Goal: Task Accomplishment & Management: Complete application form

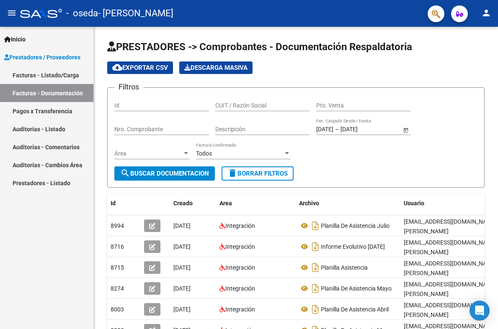
click at [54, 96] on link "Facturas - Documentación" at bounding box center [46, 93] width 93 height 18
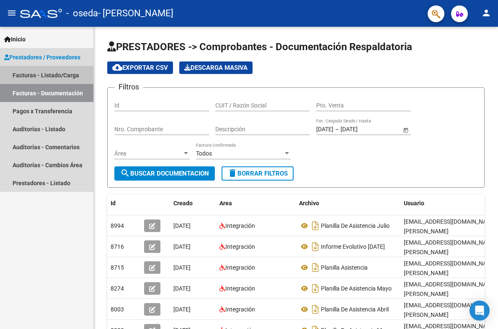
click at [46, 72] on link "Facturas - Listado/Carga" at bounding box center [46, 75] width 93 height 18
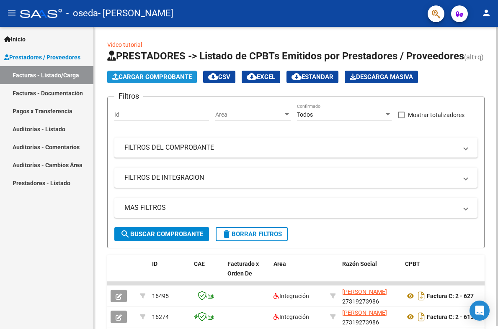
click at [138, 80] on span "Cargar Comprobante" at bounding box center [152, 77] width 80 height 8
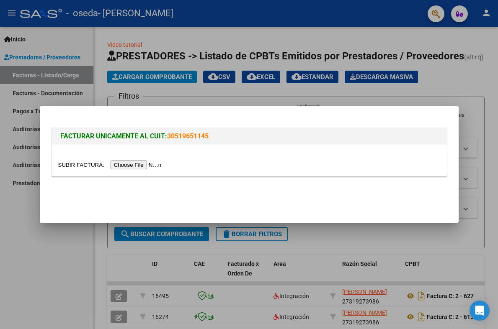
click at [148, 167] on input "file" at bounding box center [111, 165] width 106 height 9
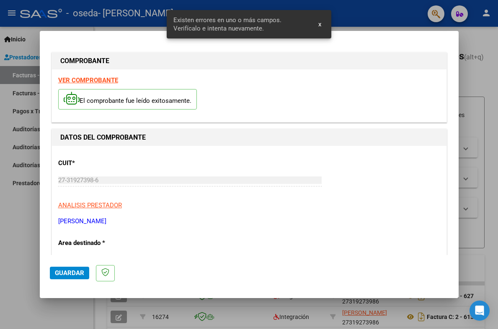
scroll to position [169, 0]
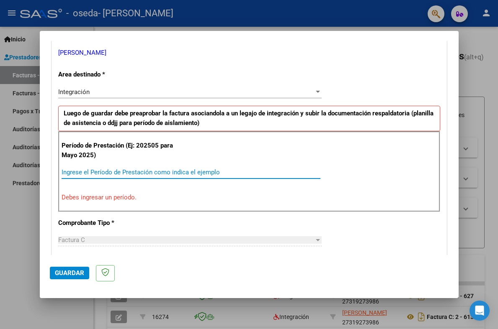
click at [93, 175] on input "Ingrese el Período de Prestación como indica el ejemplo" at bounding box center [191, 173] width 259 height 8
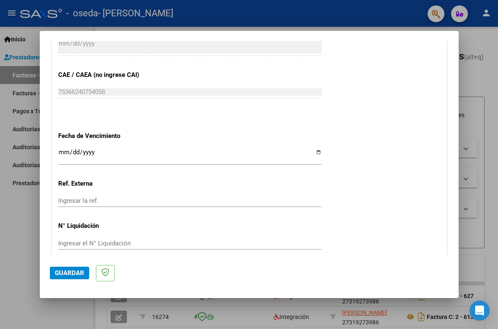
scroll to position [548, 0]
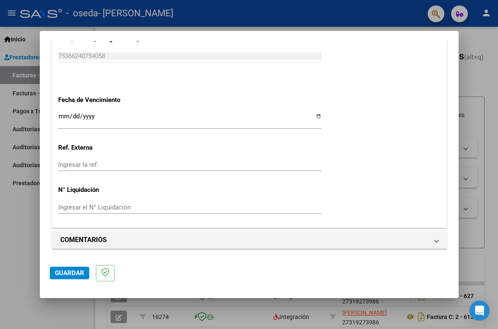
type input "202508"
click at [71, 274] on span "Guardar" at bounding box center [69, 274] width 29 height 8
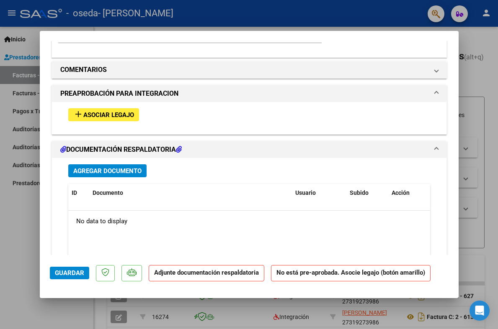
scroll to position [706, 0]
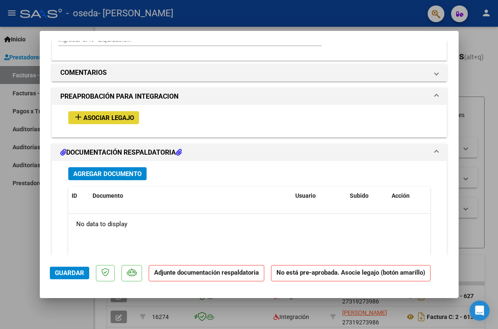
click at [89, 114] on span "Asociar Legajo" at bounding box center [108, 118] width 51 height 8
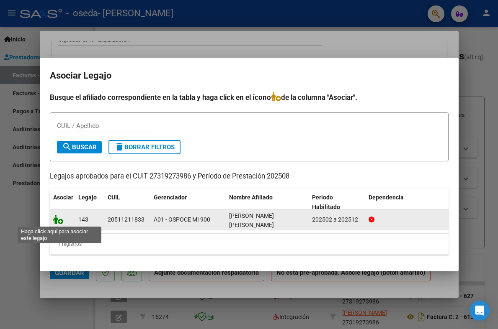
click at [59, 223] on icon at bounding box center [58, 219] width 10 height 9
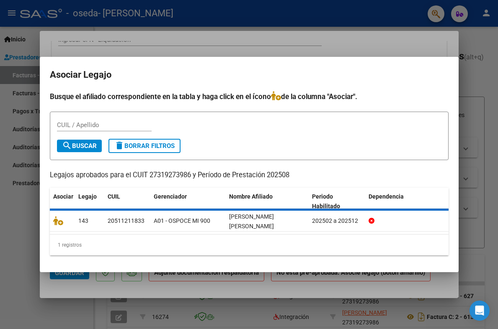
scroll to position [728, 0]
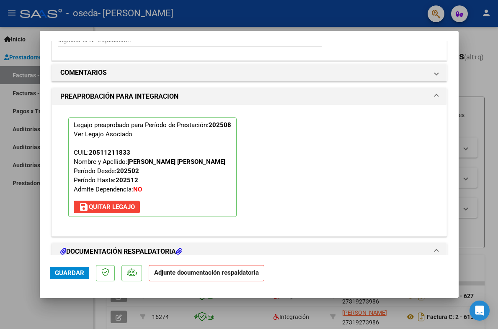
click at [203, 276] on strong "Adjunte documentación respaldatoria" at bounding box center [206, 273] width 105 height 8
click at [186, 270] on strong "Adjunte documentación respaldatoria" at bounding box center [206, 273] width 105 height 8
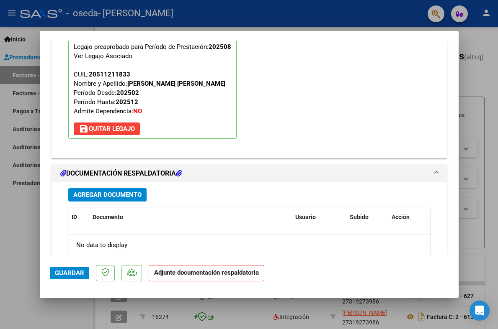
scroll to position [911, 0]
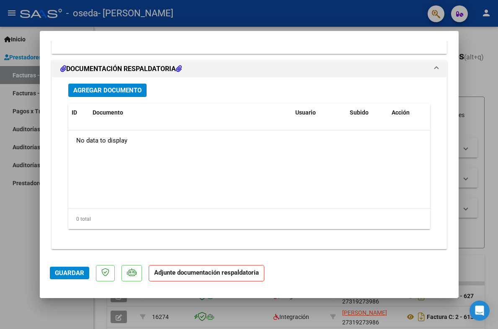
click at [120, 93] on span "Agregar Documento" at bounding box center [107, 91] width 68 height 8
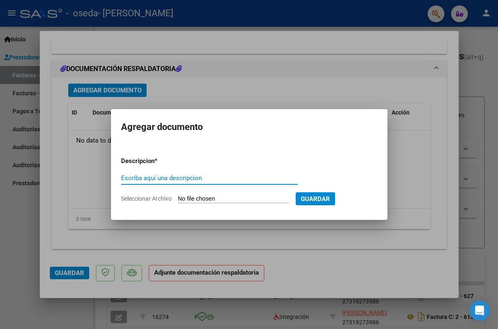
click at [172, 180] on input "Escriba aquí una descripcion" at bounding box center [209, 179] width 177 height 8
type input "Planilla de asistencia agosto"
click at [222, 200] on input "Seleccionar Archivo" at bounding box center [233, 199] width 111 height 8
type input "C:\fakepath\Planilla [PERSON_NAME].pdf"
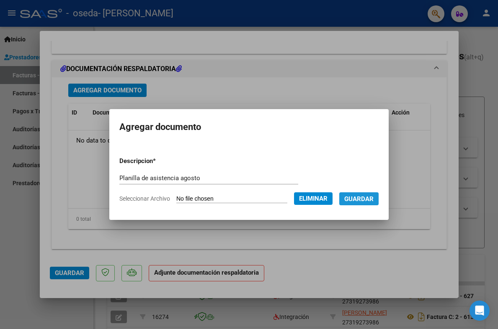
click at [372, 201] on span "Guardar" at bounding box center [358, 199] width 29 height 8
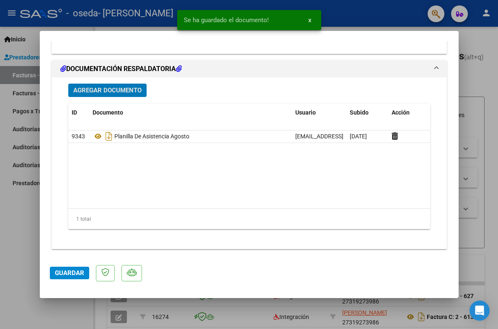
click at [65, 271] on span "Guardar" at bounding box center [69, 274] width 29 height 8
click at [76, 308] on div at bounding box center [249, 164] width 498 height 329
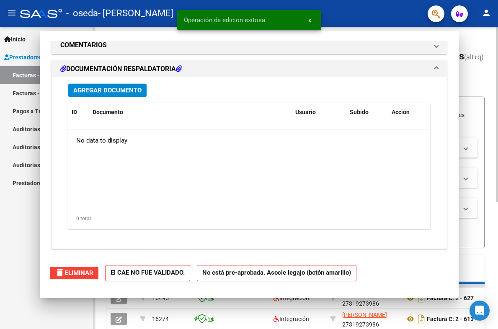
scroll to position [0, 0]
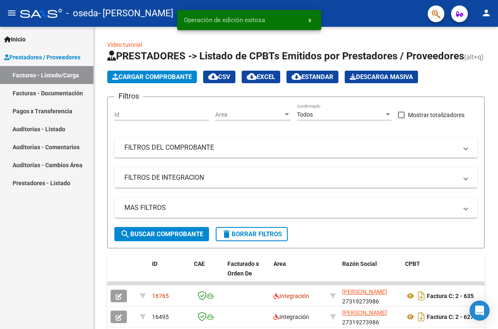
click at [60, 94] on link "Facturas - Documentación" at bounding box center [46, 93] width 93 height 18
